Goal: Transaction & Acquisition: Purchase product/service

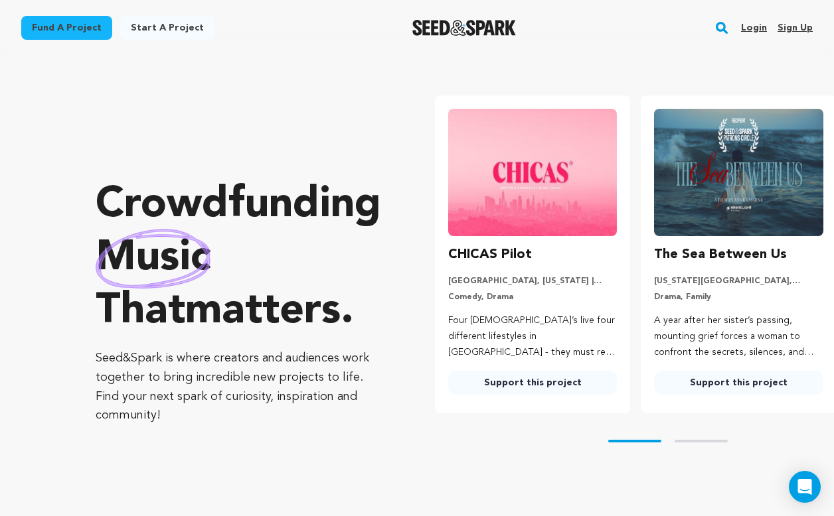
click at [581, 25] on link "Login" at bounding box center [754, 27] width 26 height 21
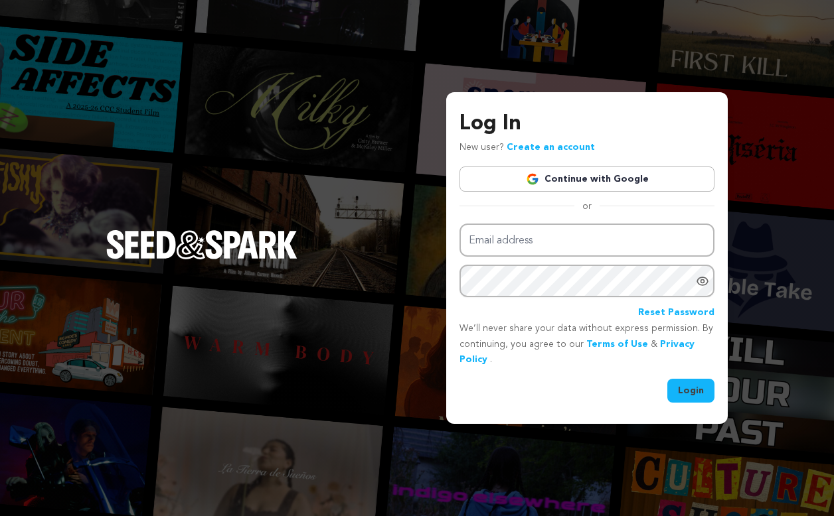
click at [583, 192] on div "Log In New user? Create an account Continue with Google or Email address Passwo…" at bounding box center [586, 255] width 255 height 295
click at [583, 181] on link "Continue with Google" at bounding box center [586, 179] width 255 height 25
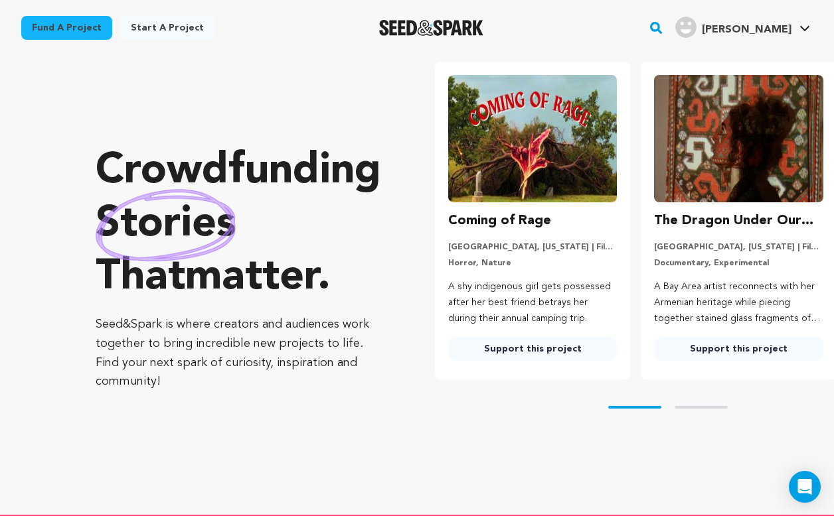
scroll to position [41, 0]
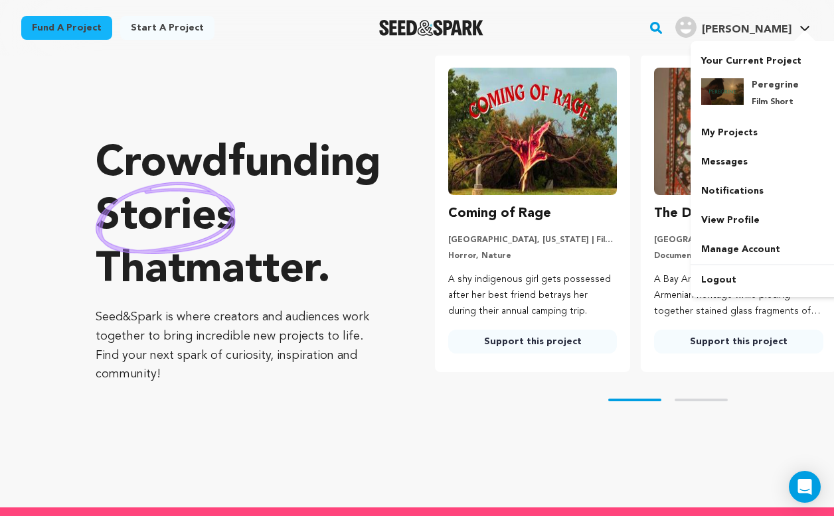
click at [769, 29] on span "Aurelio J." at bounding box center [746, 30] width 90 height 11
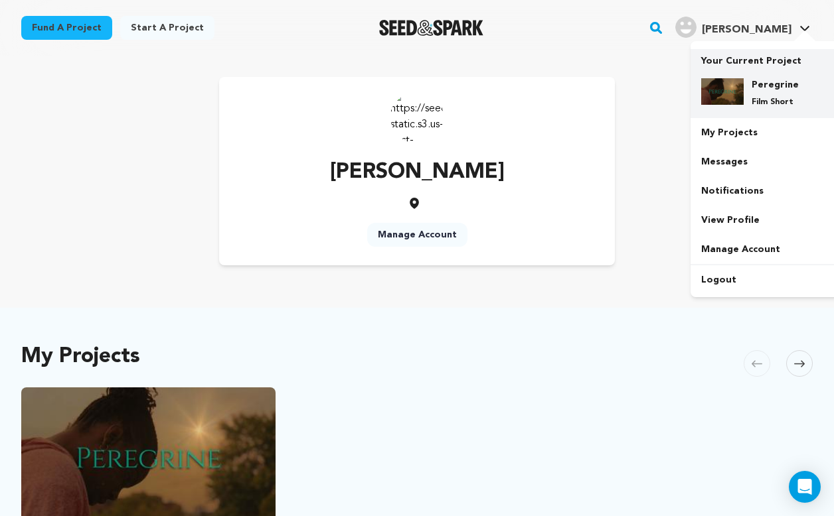
click at [767, 94] on div "Peregrine Film Short" at bounding box center [775, 92] width 64 height 29
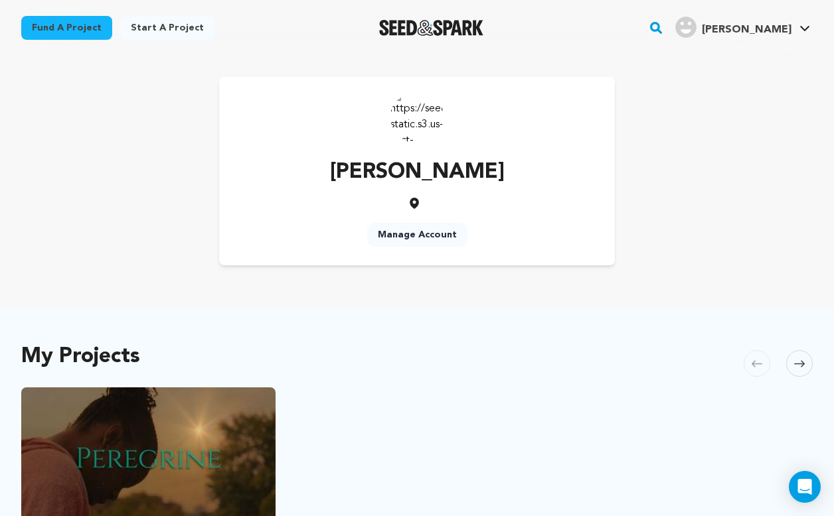
scroll to position [14, 0]
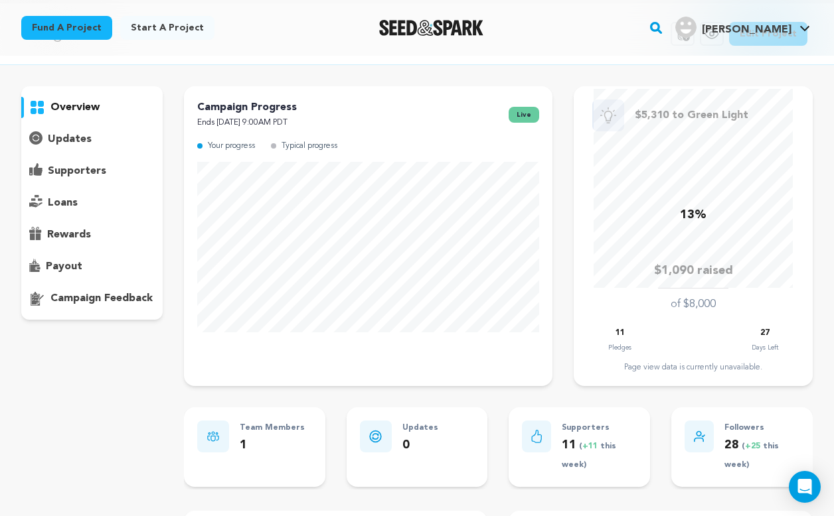
scroll to position [56, 0]
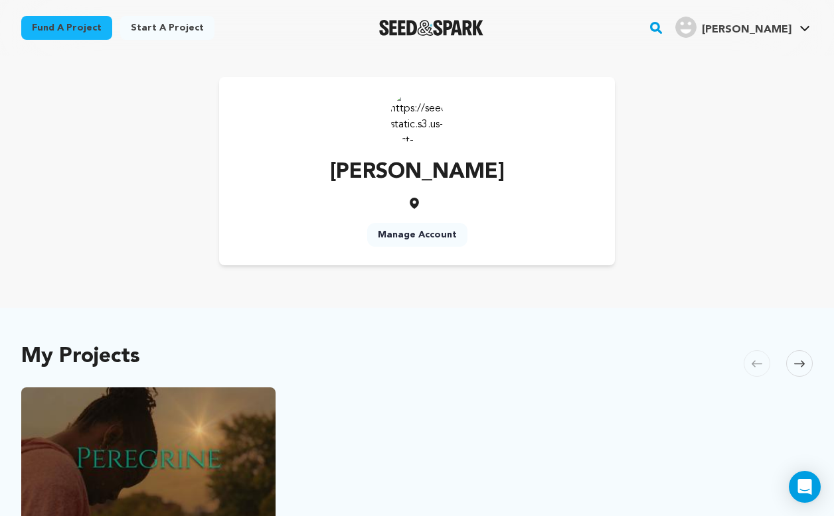
scroll to position [53, 0]
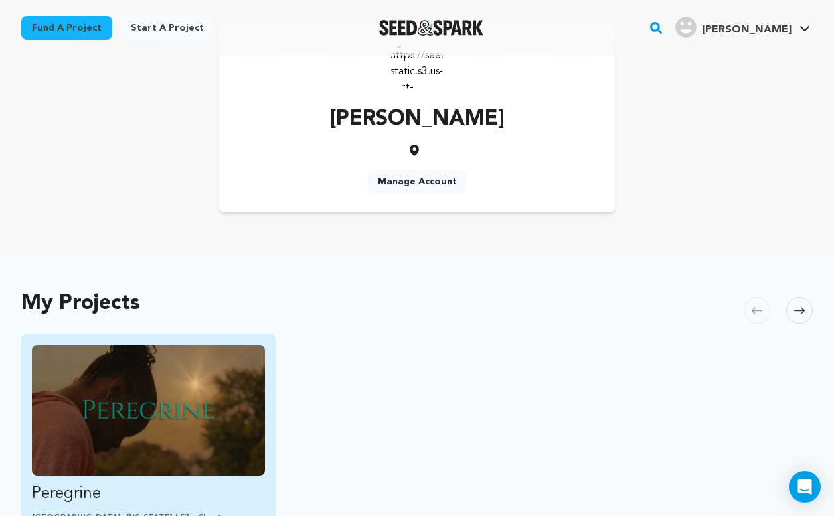
click at [131, 385] on img "Fund Peregrine" at bounding box center [148, 410] width 233 height 131
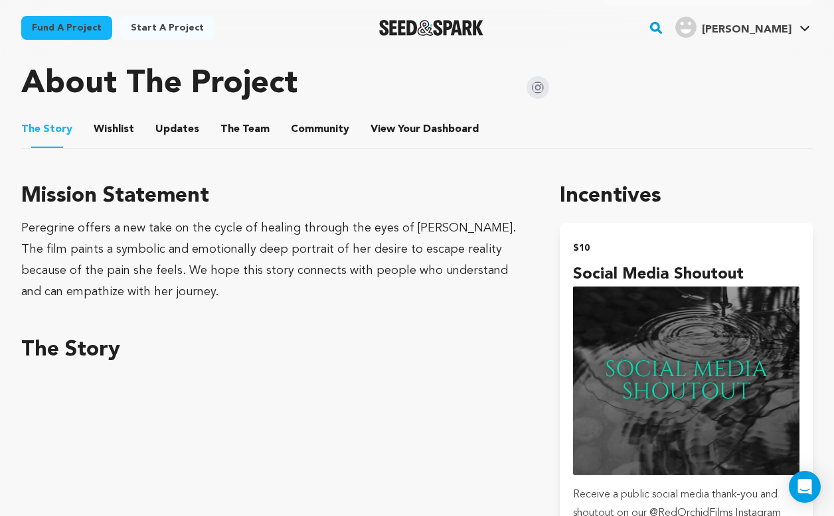
scroll to position [711, 0]
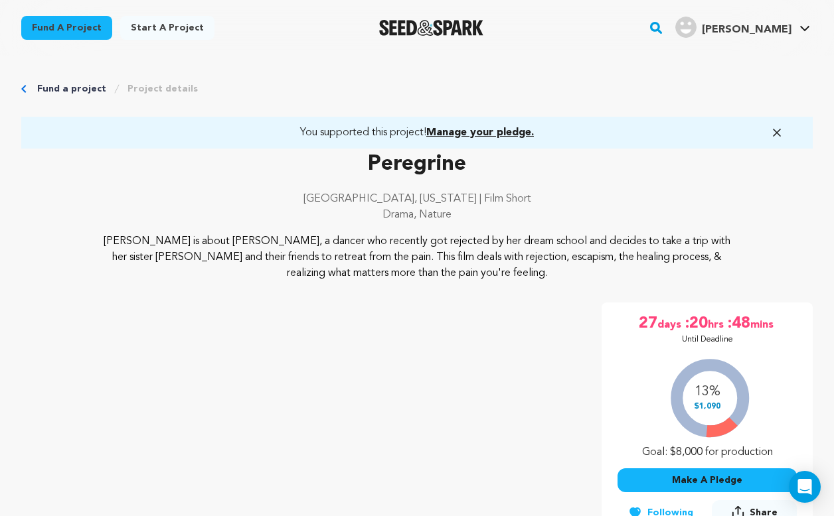
scroll to position [593, 0]
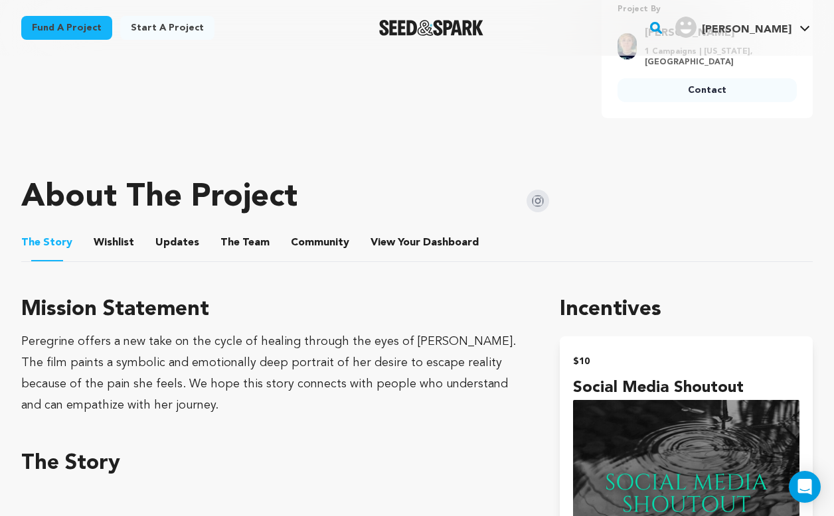
click at [245, 237] on button "The Team" at bounding box center [245, 246] width 32 height 32
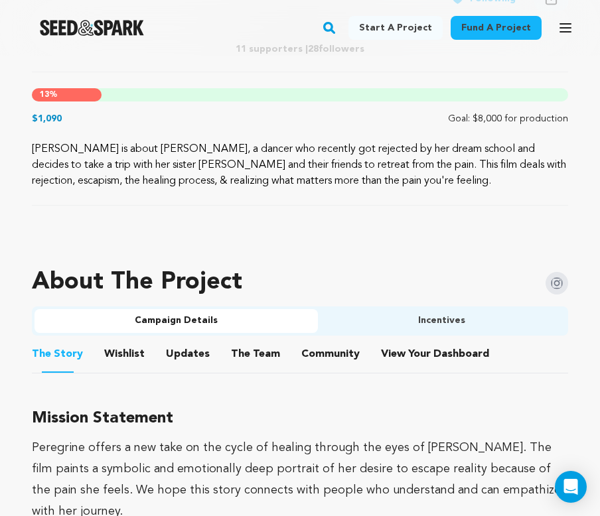
scroll to position [611, 0]
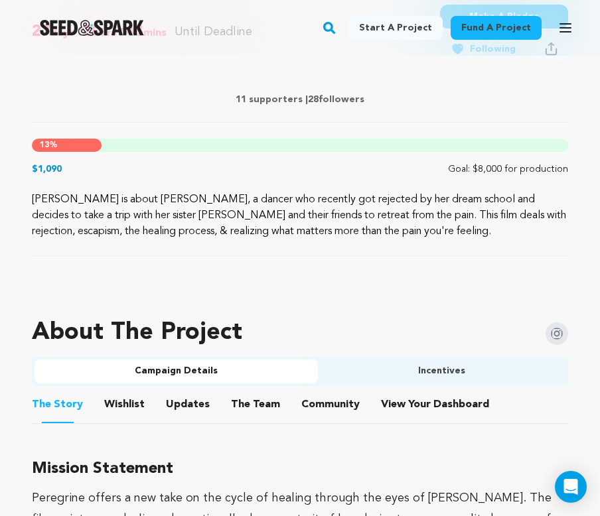
click at [240, 412] on button "The Team" at bounding box center [256, 408] width 32 height 32
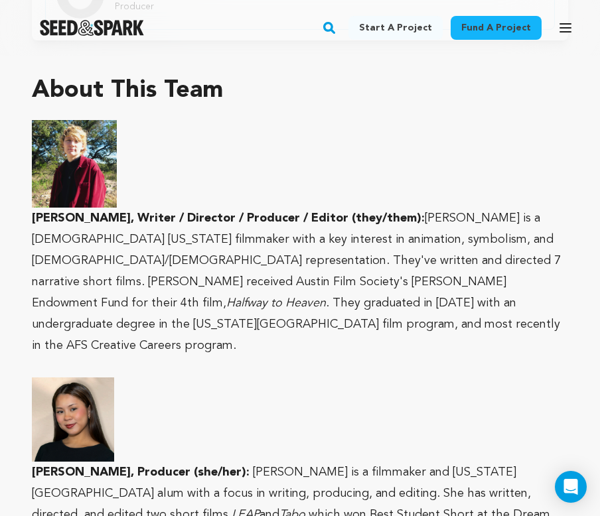
scroll to position [1212, 0]
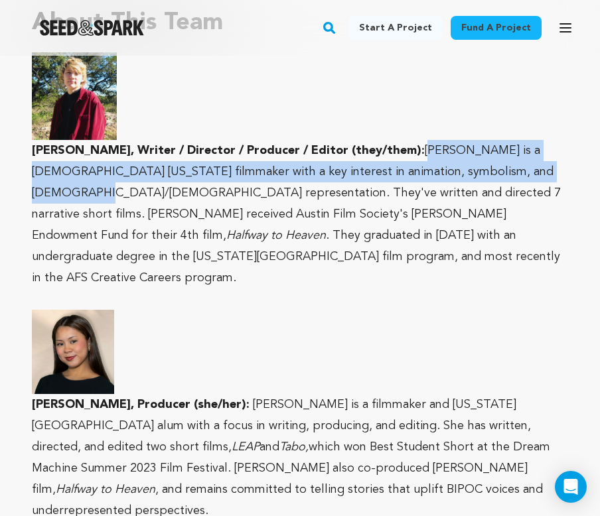
drag, startPoint x: 522, startPoint y: 173, endPoint x: 396, endPoint y: 143, distance: 129.6
click at [396, 143] on p "Emery Jones, Writer / Director / Producer / Editor (they/them): Emery is a nonb…" at bounding box center [300, 214] width 536 height 149
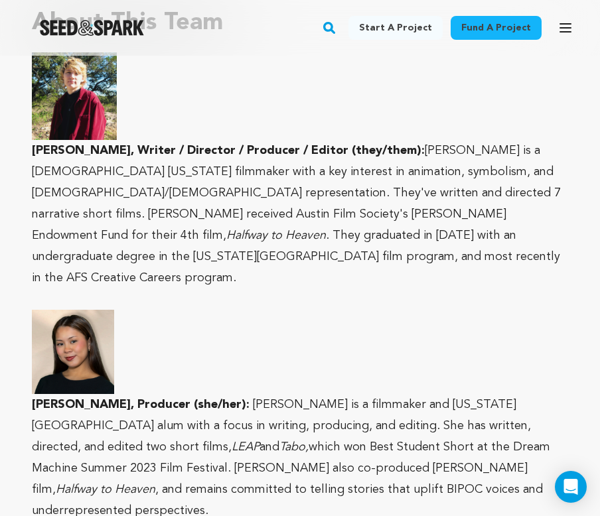
click at [498, 289] on p at bounding box center [300, 299] width 536 height 21
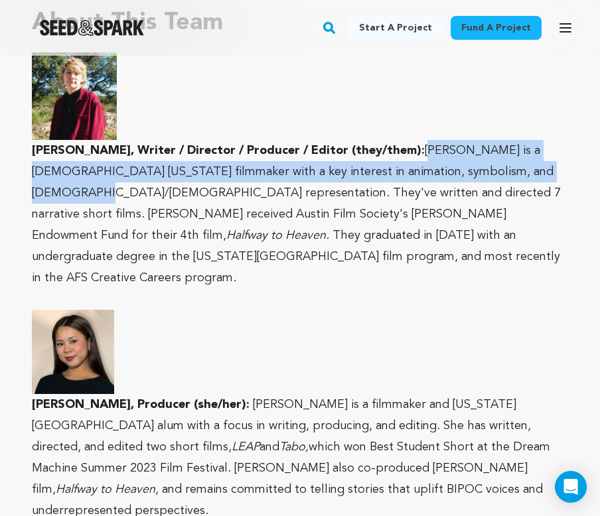
drag, startPoint x: 524, startPoint y: 173, endPoint x: 394, endPoint y: 145, distance: 132.5
click at [394, 145] on span "Emery is a nonbinary Texas filmmaker with a key interest in animation, symbolis…" at bounding box center [296, 193] width 529 height 97
copy span "Emery is a nonbinary Texas filmmaker with a key interest in animation, symbolis…"
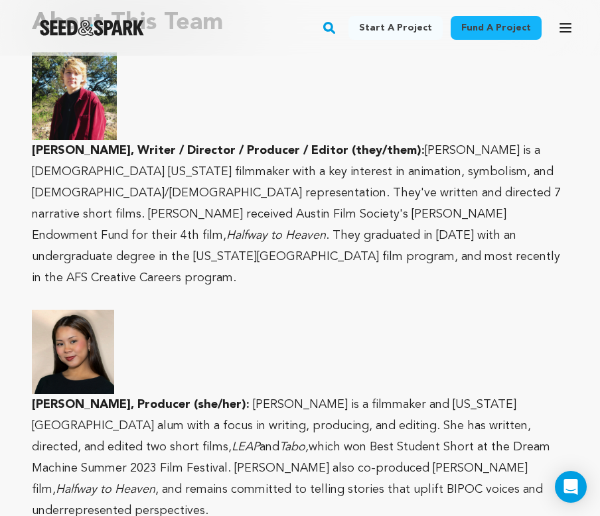
click at [546, 50] on div "Fund a project Start a project Search" at bounding box center [300, 28] width 600 height 56
